Goal: Use online tool/utility: Utilize a website feature to perform a specific function

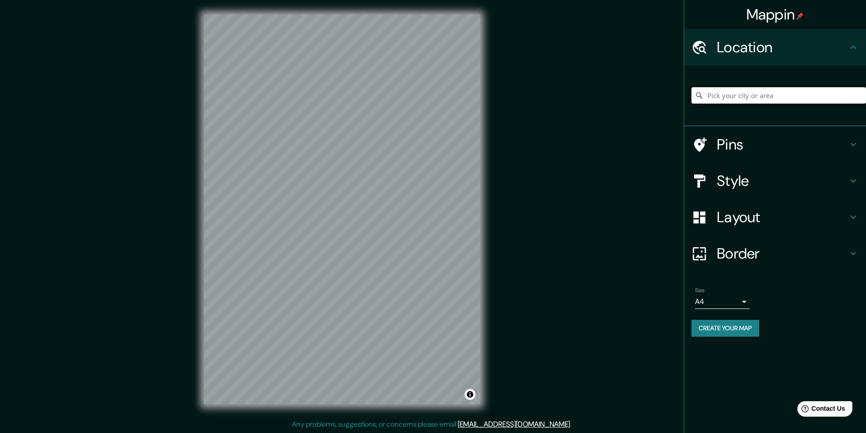
click at [734, 95] on input "Pick your city or area" at bounding box center [778, 95] width 175 height 16
paste input "Strada Cimitero [PERSON_NAME], [GEOGRAPHIC_DATA], [GEOGRAPHIC_DATA]"
type input "[GEOGRAPHIC_DATA][PERSON_NAME], [GEOGRAPHIC_DATA]"
click at [735, 224] on h4 "Layout" at bounding box center [782, 217] width 131 height 18
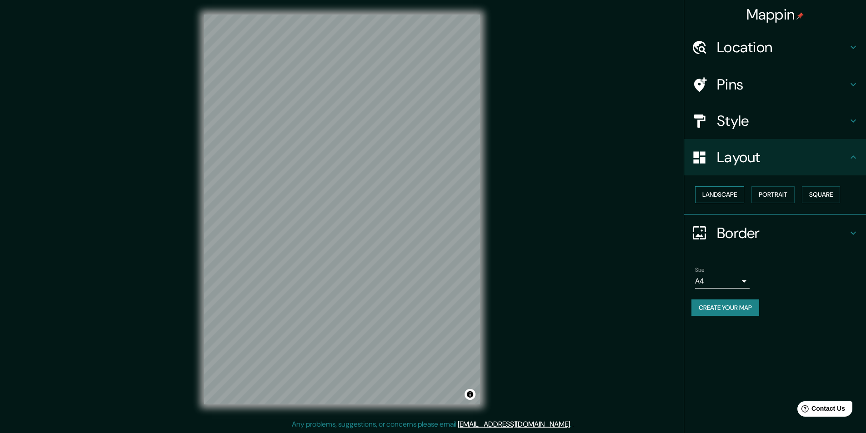
click at [739, 195] on button "Landscape" at bounding box center [719, 194] width 49 height 17
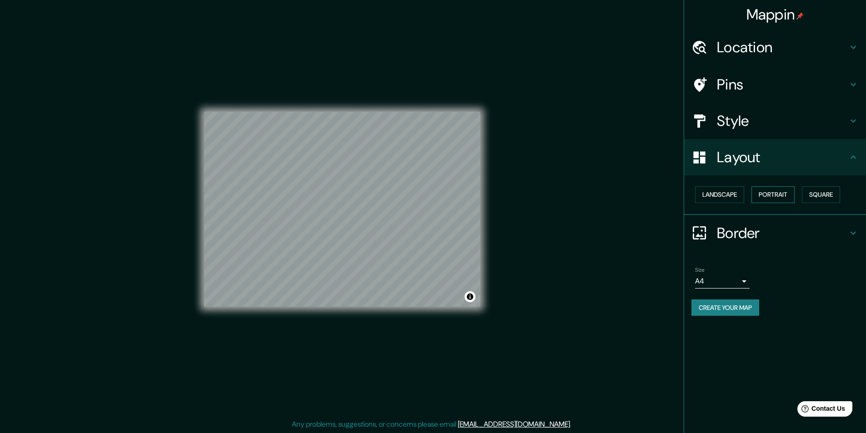
click at [764, 196] on button "Portrait" at bounding box center [772, 194] width 43 height 17
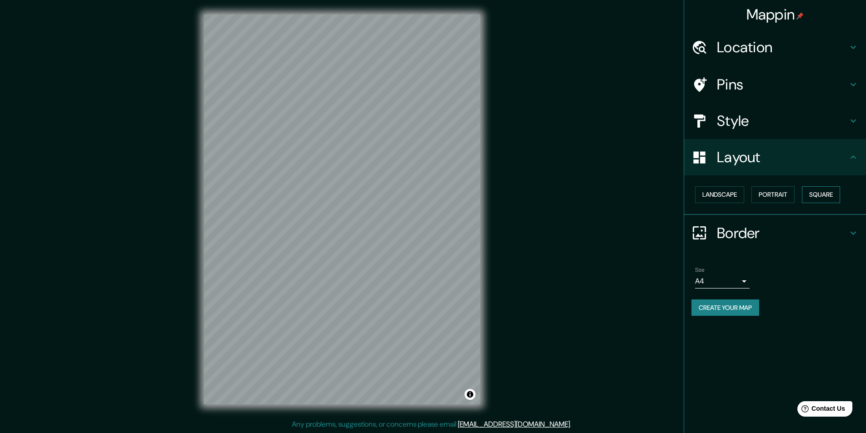
click at [816, 193] on button "Square" at bounding box center [821, 194] width 38 height 17
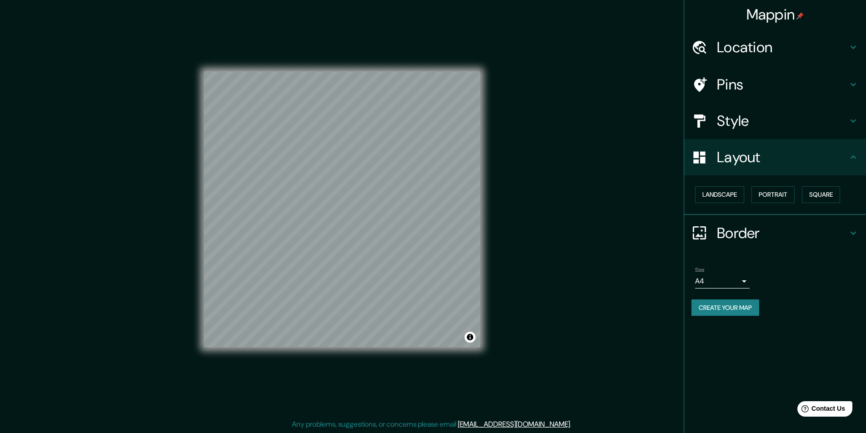
click at [763, 115] on h4 "Style" at bounding box center [782, 121] width 131 height 18
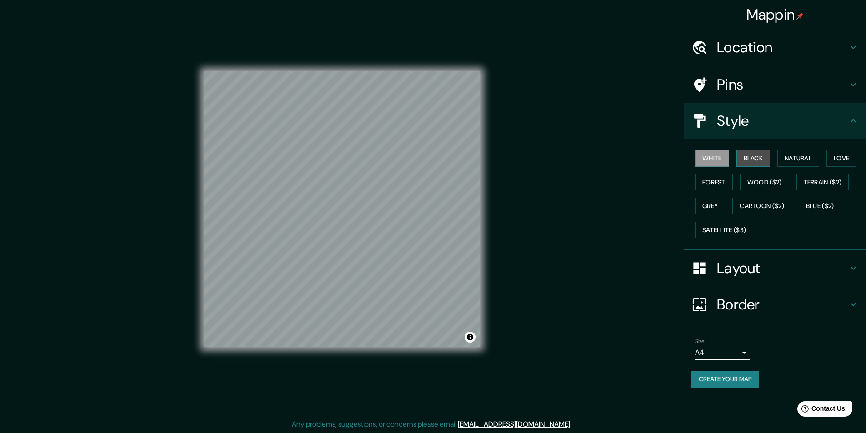
click at [757, 160] on button "Black" at bounding box center [753, 158] width 34 height 17
click at [793, 160] on button "Natural" at bounding box center [798, 158] width 42 height 17
click at [837, 160] on button "Love" at bounding box center [841, 158] width 30 height 17
click at [725, 180] on button "Forest" at bounding box center [714, 182] width 38 height 17
click at [759, 185] on button "Wood ($2)" at bounding box center [764, 182] width 49 height 17
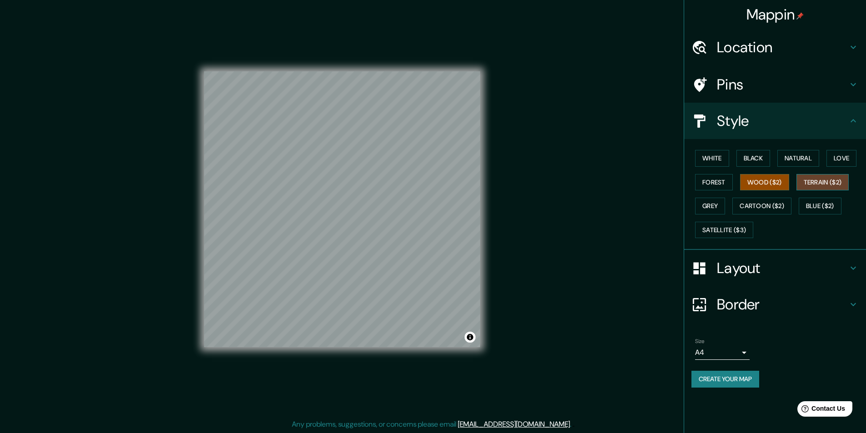
click at [818, 181] on button "Terrain ($2)" at bounding box center [822, 182] width 53 height 17
click at [709, 206] on button "Grey" at bounding box center [710, 206] width 30 height 17
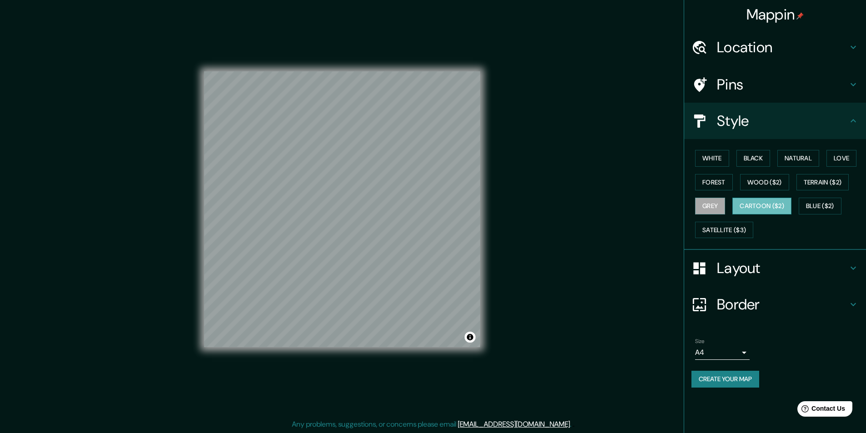
click at [756, 206] on button "Cartoon ($2)" at bounding box center [761, 206] width 59 height 17
click at [815, 206] on button "Blue ($2)" at bounding box center [820, 206] width 43 height 17
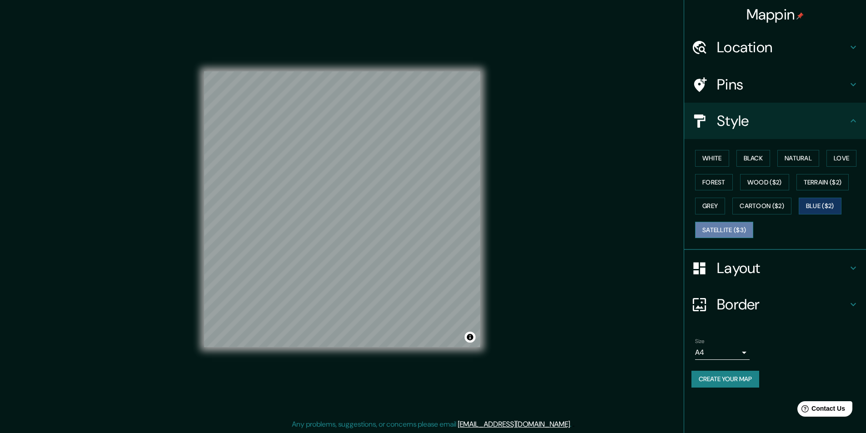
click at [730, 228] on button "Satellite ($3)" at bounding box center [724, 230] width 58 height 17
